Goal: Task Accomplishment & Management: Use online tool/utility

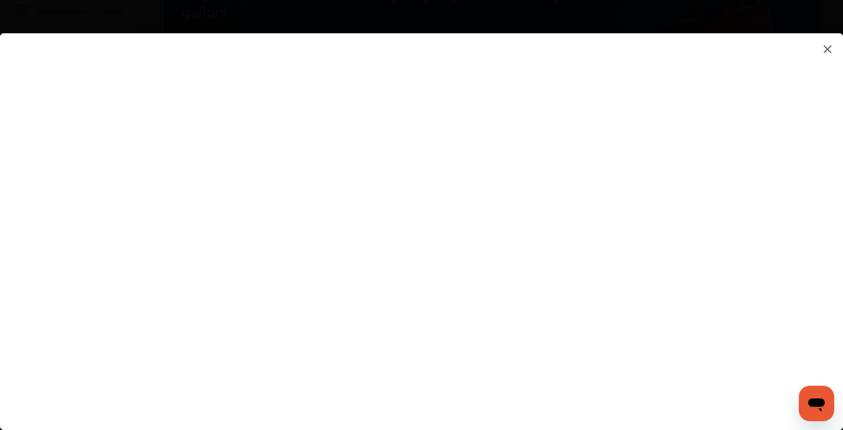
scroll to position [166, 0]
click at [195, 214] on flutter-view at bounding box center [421, 220] width 843 height 375
click at [827, 49] on img at bounding box center [827, 49] width 13 height 14
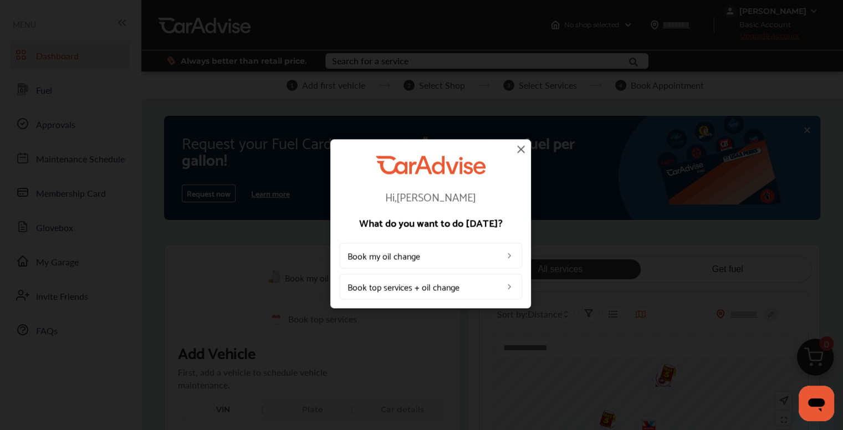
click at [520, 148] on img at bounding box center [520, 148] width 13 height 13
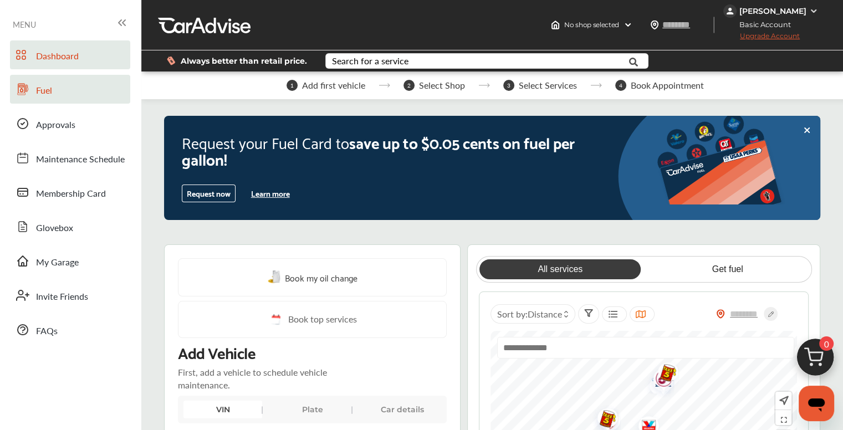
click at [40, 94] on span "Fuel" at bounding box center [44, 91] width 16 height 14
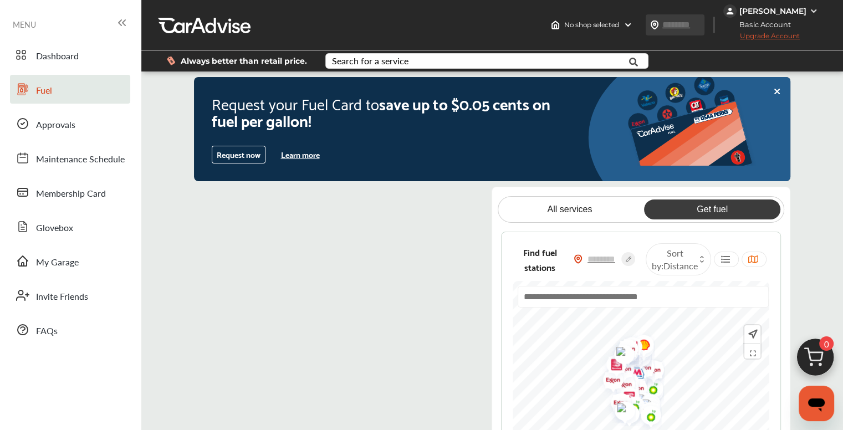
click at [669, 25] on input "text" at bounding box center [687, 25] width 51 height 12
type input "*****"
click at [637, 271] on div "Find fuel stations *****" at bounding box center [579, 259] width 133 height 30
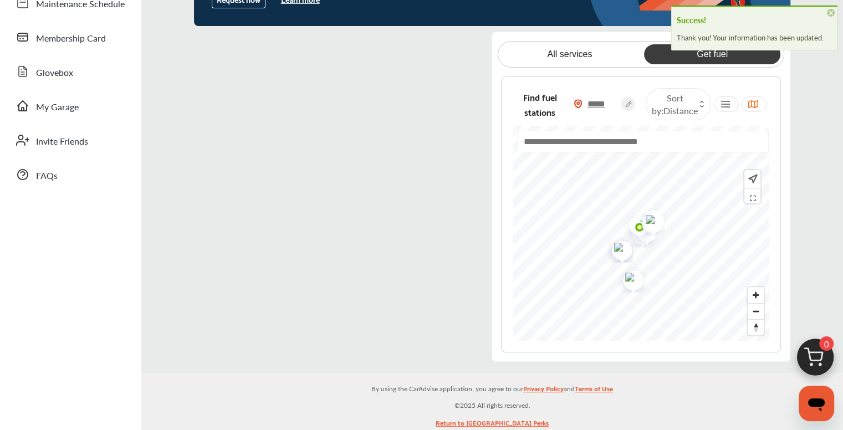
scroll to position [166, 0]
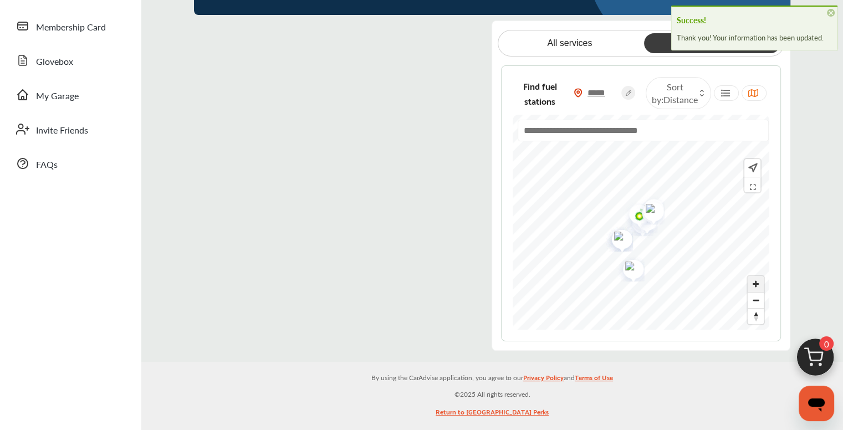
click at [757, 284] on span "Zoom in" at bounding box center [755, 284] width 16 height 16
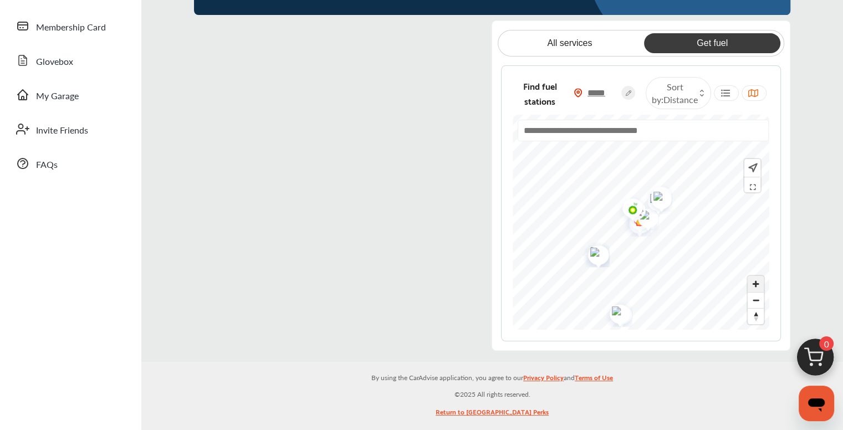
click at [757, 284] on span "Zoom in" at bounding box center [755, 284] width 16 height 16
click at [754, 279] on span "Zoom in" at bounding box center [755, 284] width 16 height 16
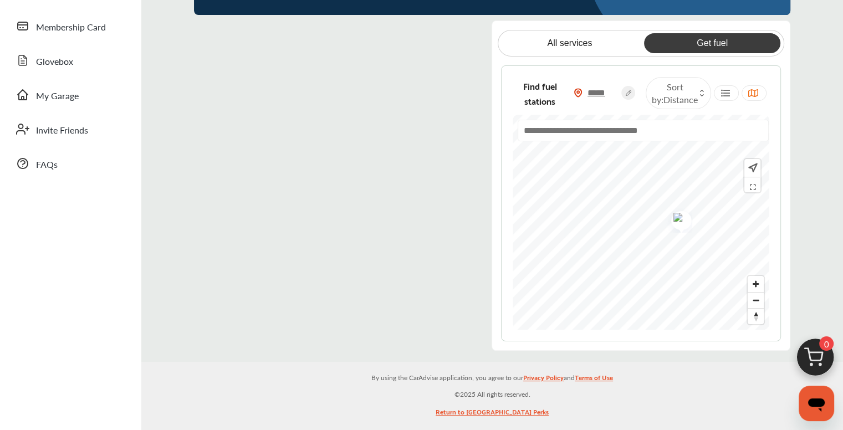
click at [679, 218] on img "Map marker" at bounding box center [677, 219] width 29 height 28
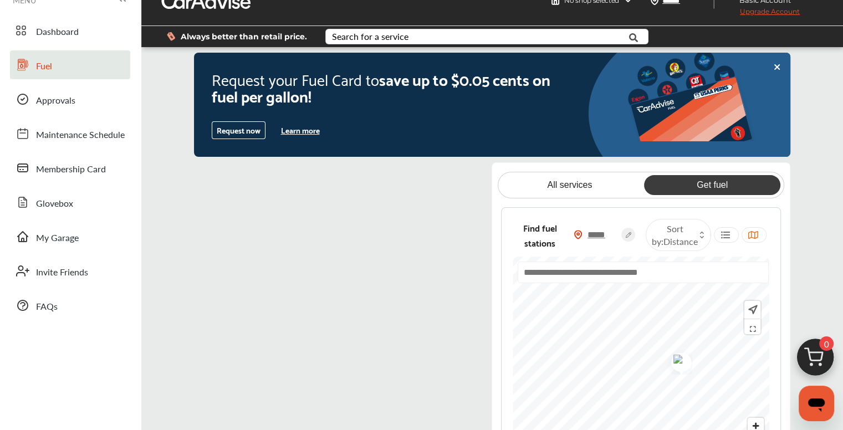
scroll to position [0, 0]
